Goal: Navigation & Orientation: Find specific page/section

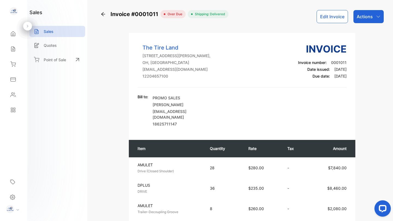
scroll to position [136, 0]
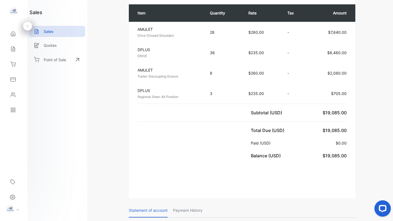
click at [189, 117] on div "Item Quantity Rate Tax Amount AMULET Drive (Closed Shoulder) Unit price: $280.0…" at bounding box center [242, 82] width 226 height 166
click at [14, 33] on icon at bounding box center [12, 33] width 5 height 5
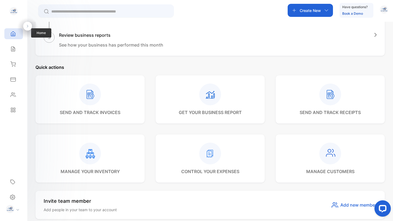
click at [13, 35] on icon at bounding box center [12, 33] width 5 height 5
click at [13, 65] on icon at bounding box center [12, 64] width 5 height 5
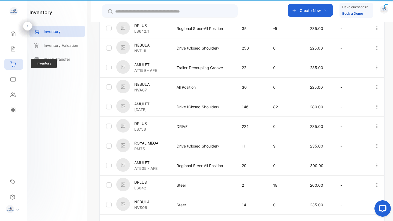
scroll to position [126, 0]
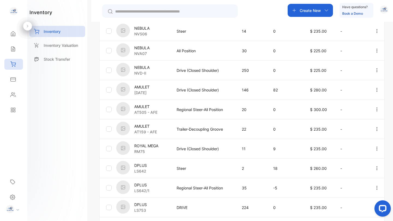
scroll to position [173, 0]
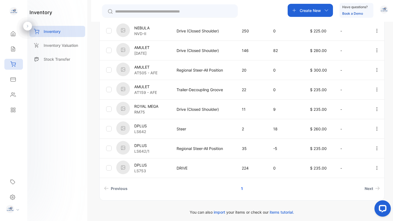
click at [57, 102] on div "inventory Inventory Inventory Valuation Stock Transfer" at bounding box center [57, 110] width 60 height 221
